Goal: Check status: Check status

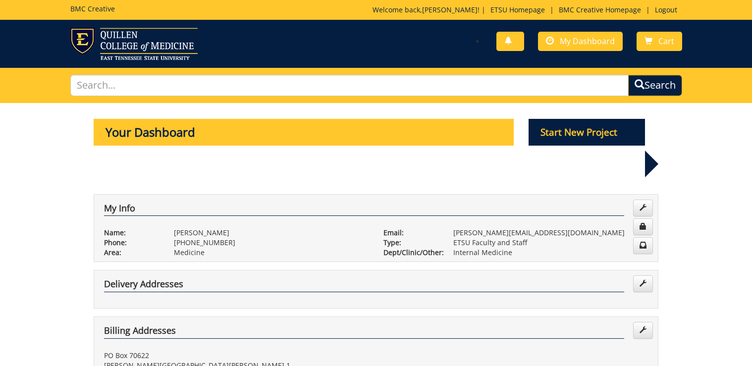
scroll to position [365, 0]
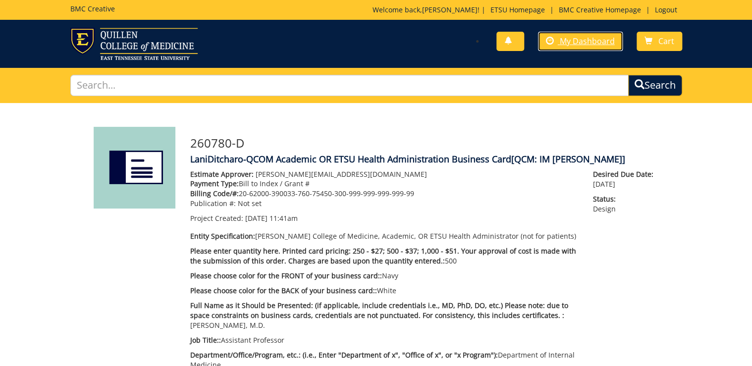
drag, startPoint x: 576, startPoint y: 38, endPoint x: 601, endPoint y: 81, distance: 49.7
click at [576, 38] on span "My Dashboard" at bounding box center [587, 41] width 55 height 11
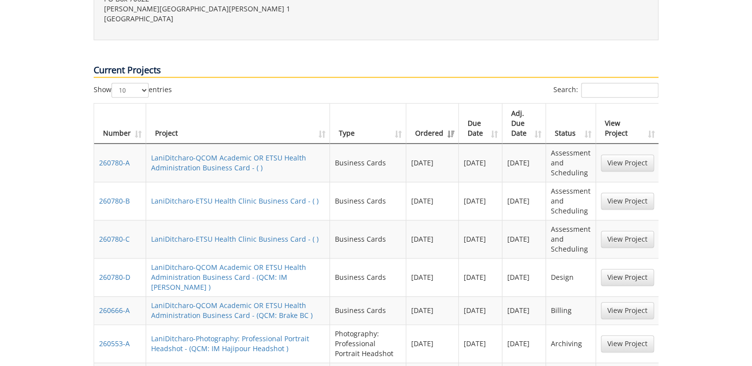
scroll to position [396, 0]
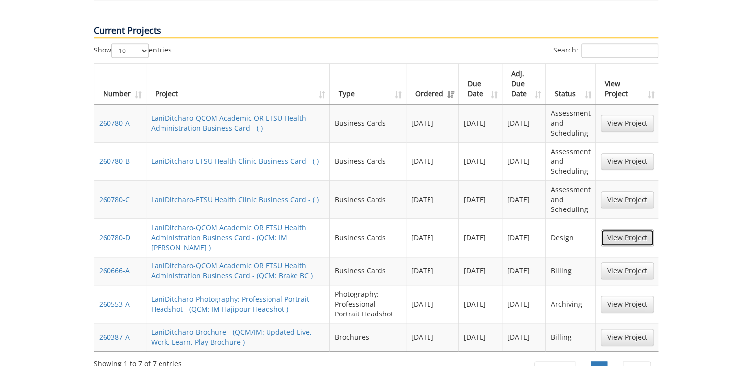
click at [631, 229] on link "View Project" at bounding box center [627, 237] width 53 height 17
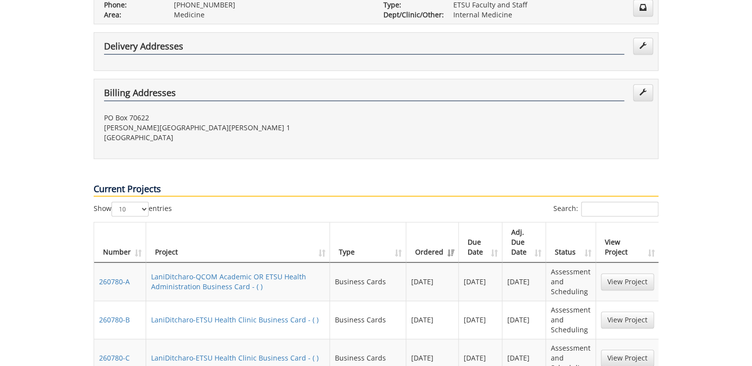
scroll to position [198, 0]
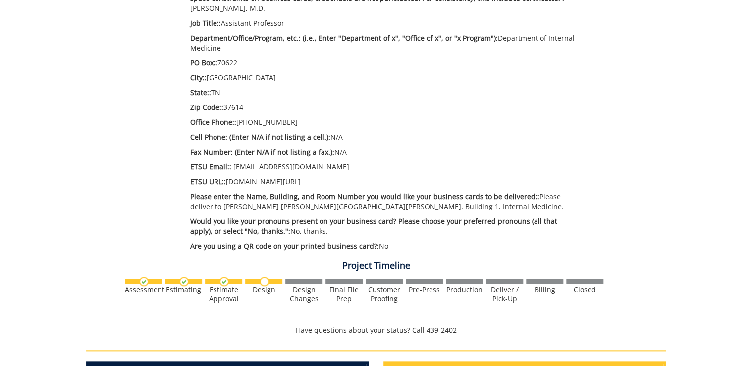
scroll to position [475, 0]
